Goal: Complete application form

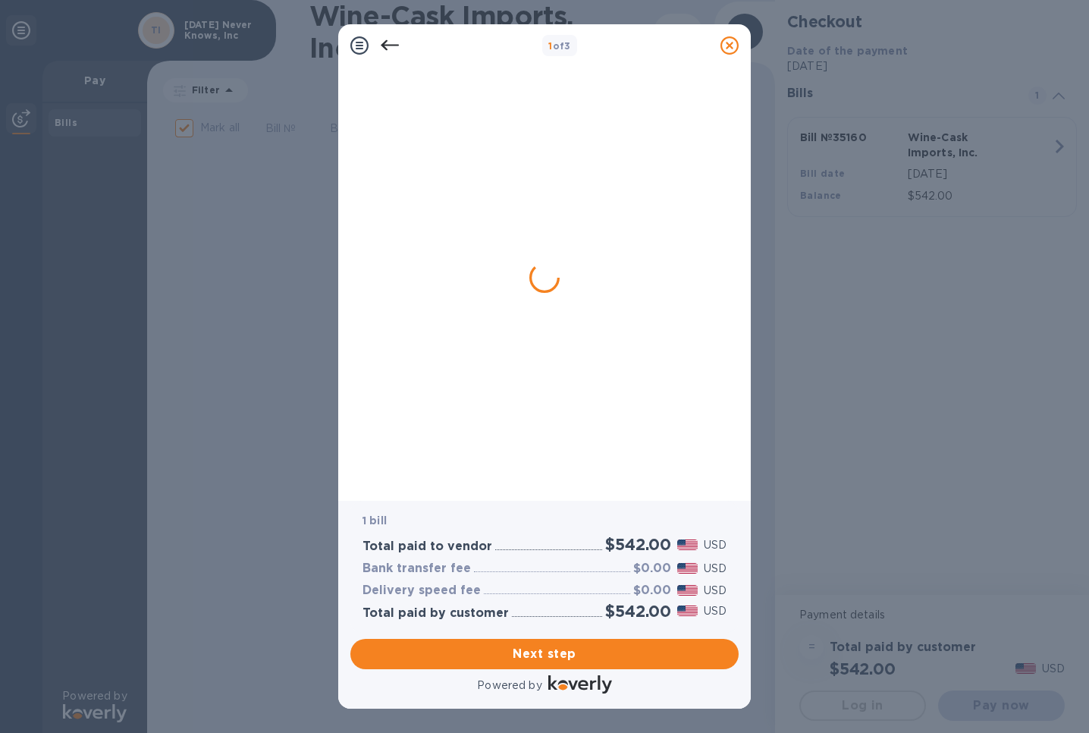
checkbox input "false"
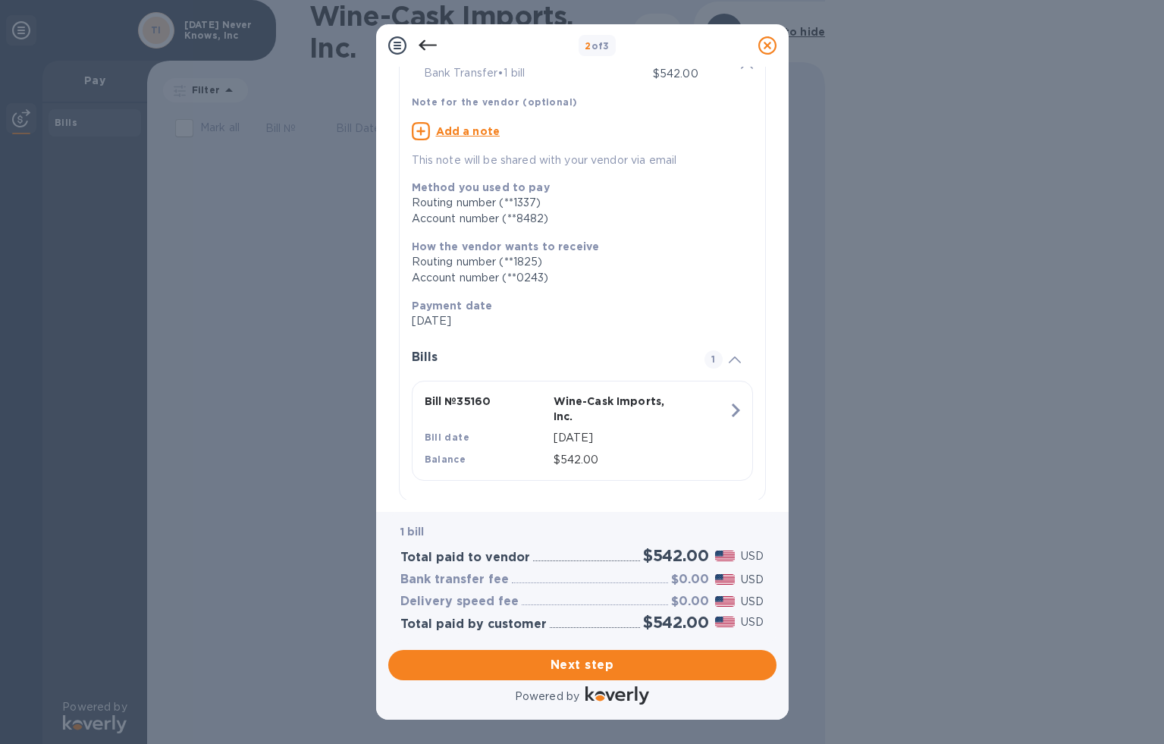
scroll to position [102, 0]
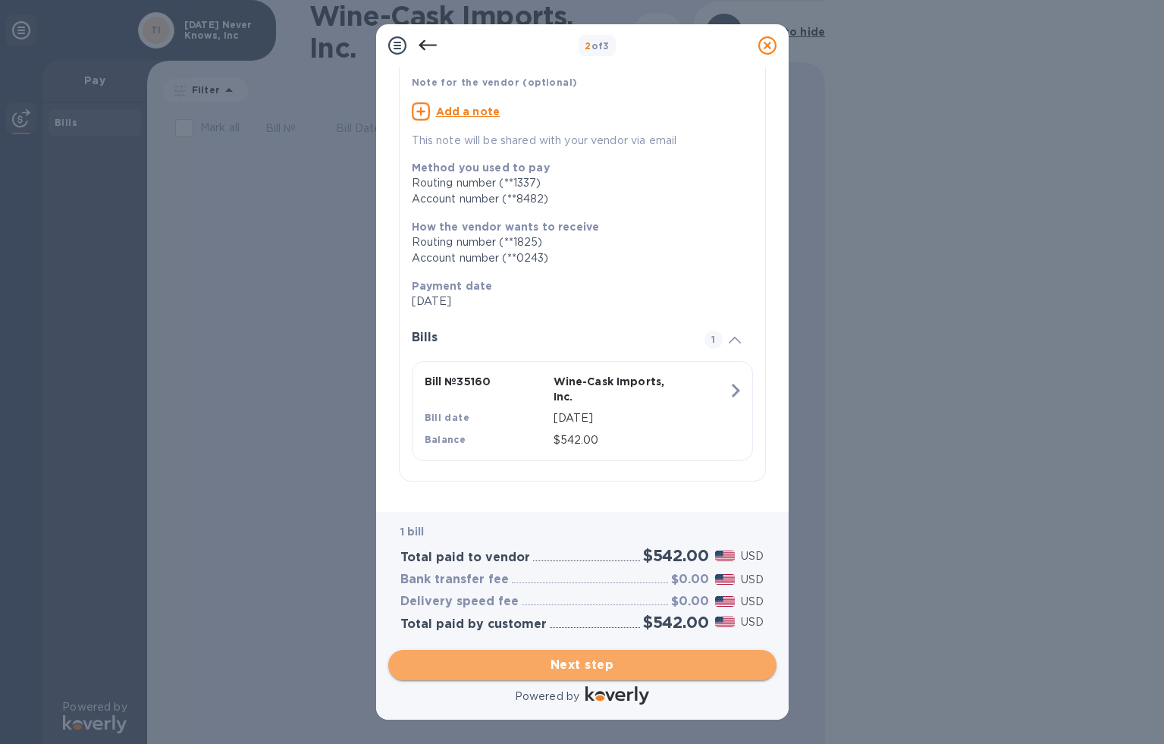
click at [554, 667] on span "Next step" at bounding box center [582, 665] width 364 height 18
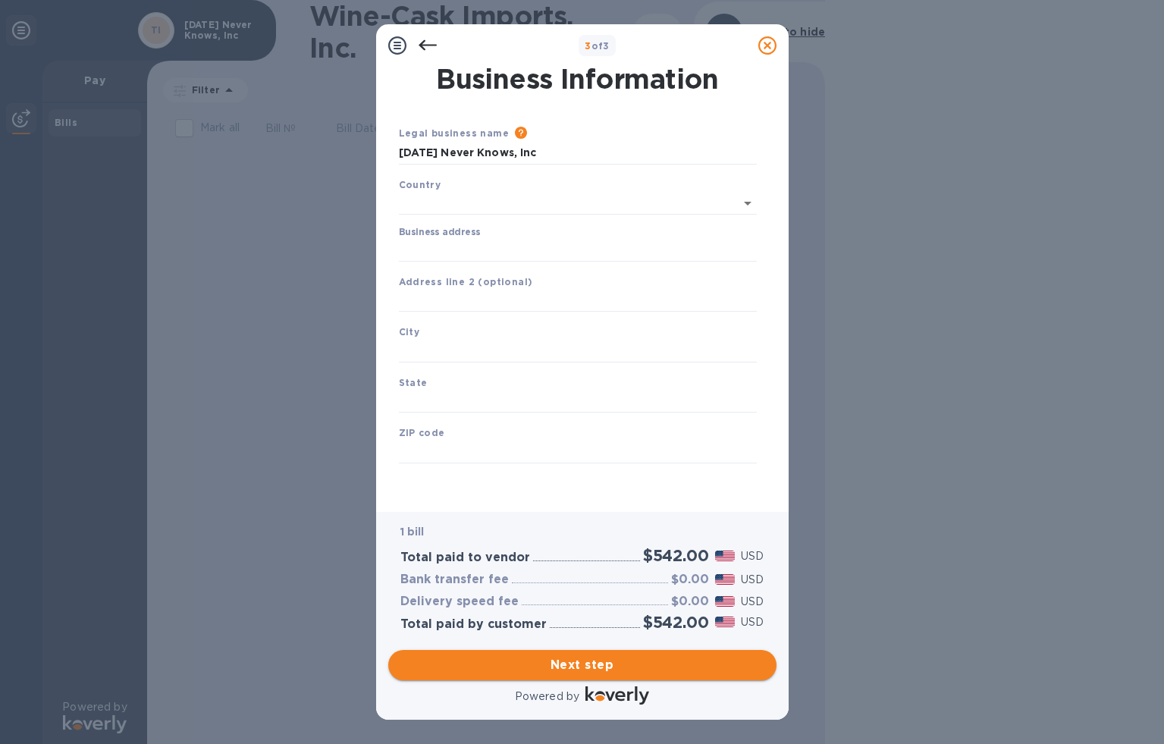
type input "[GEOGRAPHIC_DATA]"
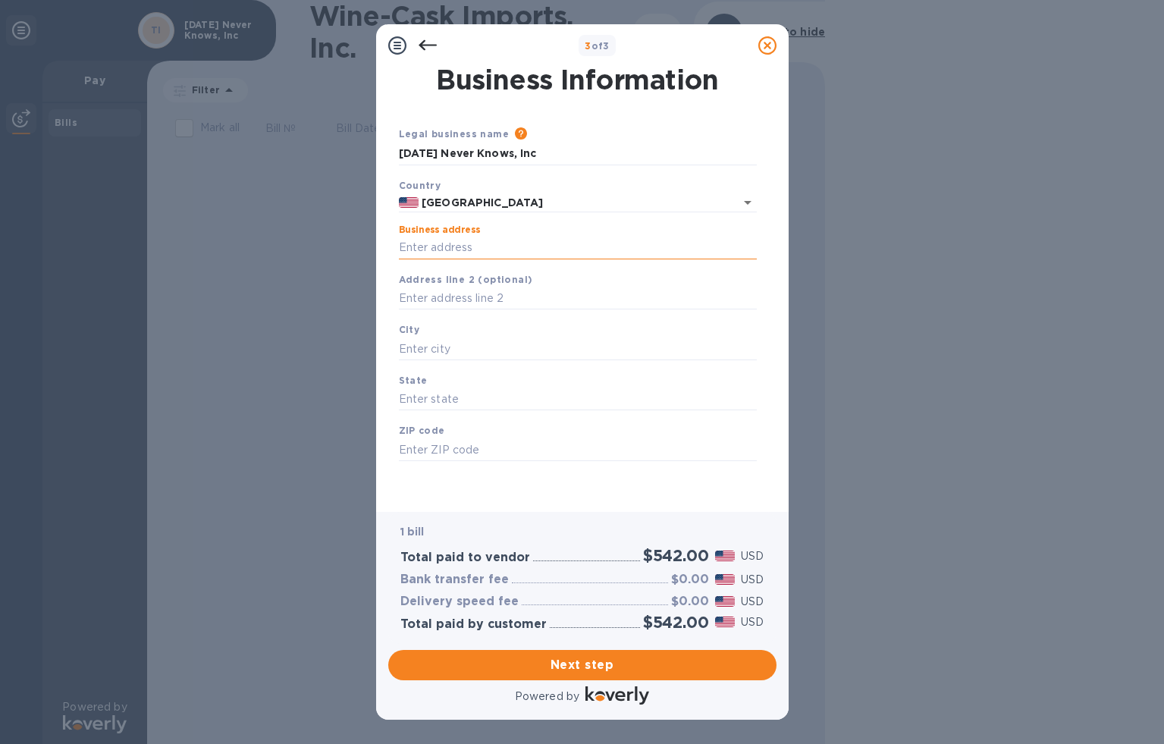
click at [457, 244] on input "Business address" at bounding box center [578, 248] width 358 height 23
type input "[STREET_ADDRESS]"
click at [581, 310] on div "Address line 2 (optional)" at bounding box center [578, 290] width 370 height 51
click at [575, 304] on input "text" at bounding box center [578, 298] width 358 height 23
click at [278, 348] on div "3 of 3 Business Information Legal business name Please provide the legal name t…" at bounding box center [582, 372] width 1164 height 744
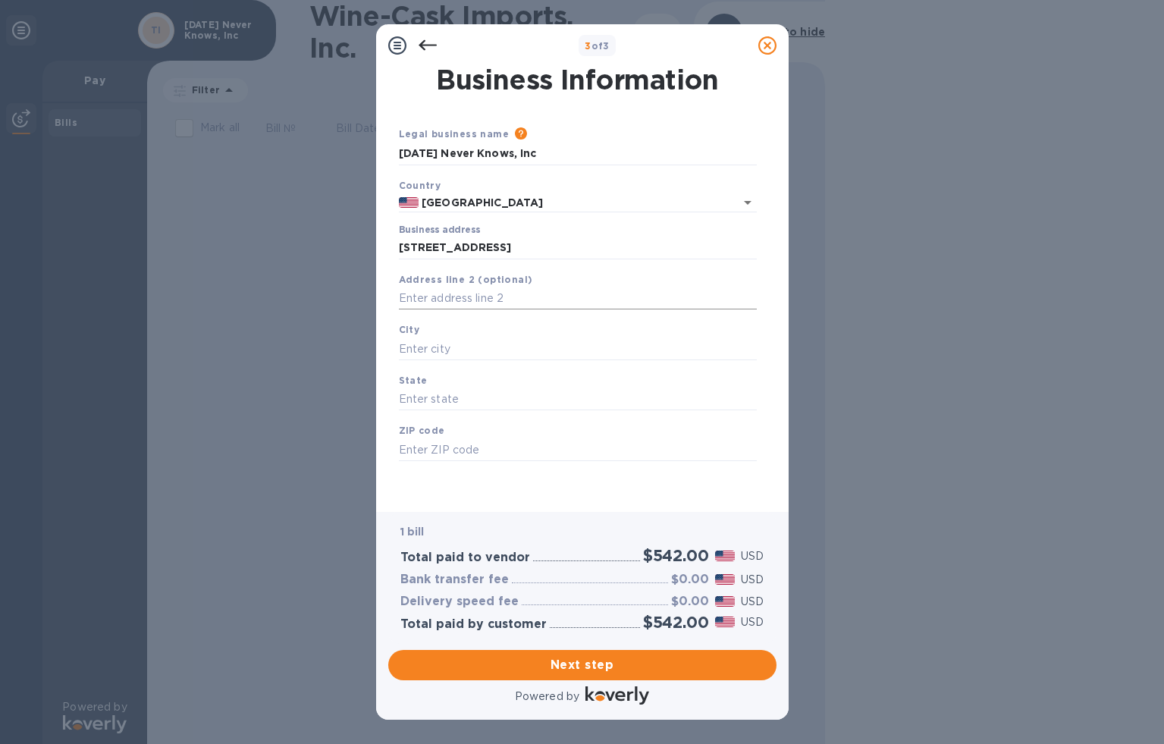
click at [544, 301] on input "text" at bounding box center [578, 298] width 358 height 23
click at [426, 349] on input "text" at bounding box center [578, 349] width 358 height 23
type input "[PERSON_NAME]"
type input "MA"
click at [413, 451] on input "0`1754" at bounding box center [578, 449] width 358 height 23
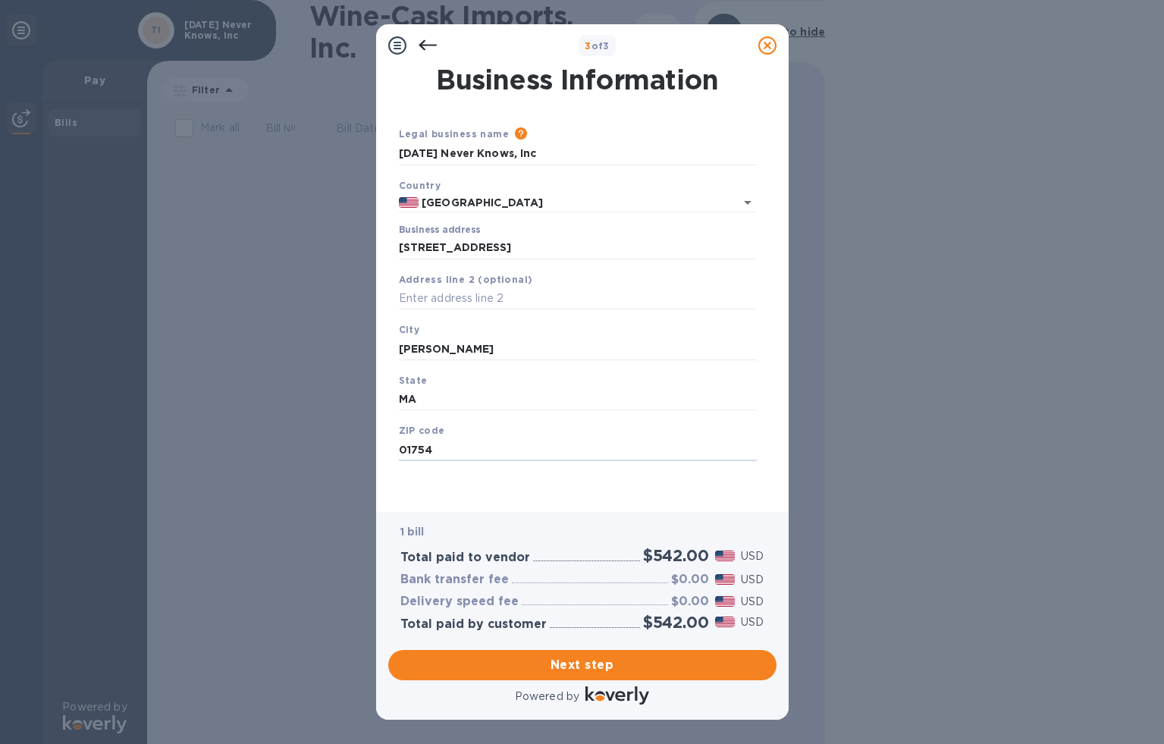
type input "01754"
click at [539, 495] on div "Legal business name Please provide the legal name that appears on your SS-4 for…" at bounding box center [578, 312] width 370 height 372
click at [575, 670] on span "Next step" at bounding box center [582, 665] width 364 height 18
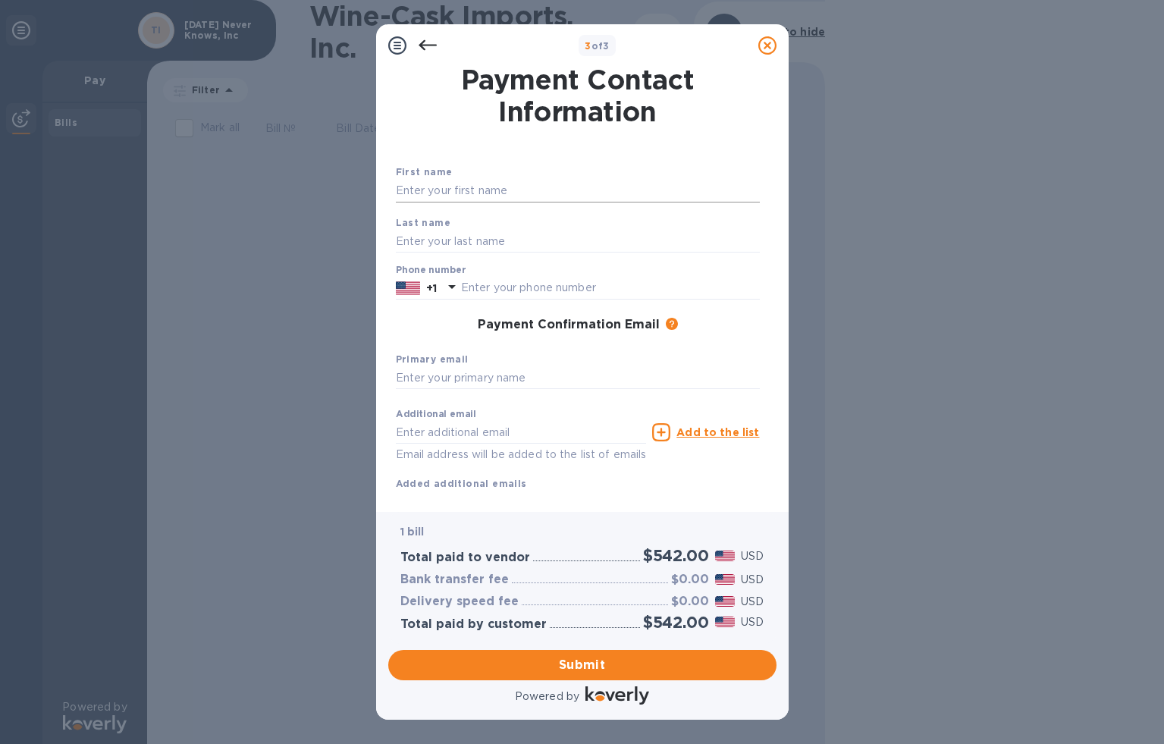
click at [443, 196] on input "text" at bounding box center [578, 191] width 364 height 23
type input "[PERSON_NAME]"
type input "Phypers"
click at [478, 287] on input "text" at bounding box center [610, 288] width 299 height 23
type input "9782985237"
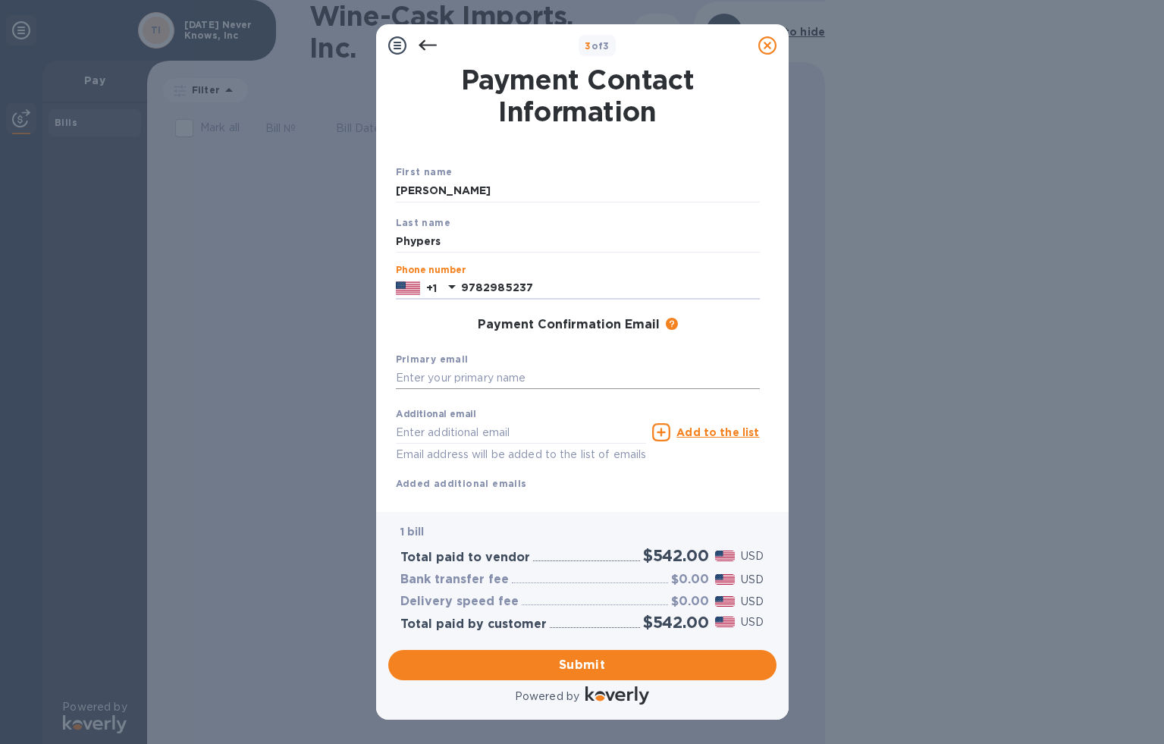
click at [483, 375] on input "text" at bounding box center [578, 378] width 364 height 23
type input "[EMAIL_ADDRESS][DOMAIN_NAME]"
click at [579, 658] on span "Submit" at bounding box center [582, 665] width 364 height 18
